Goal: Task Accomplishment & Management: Complete application form

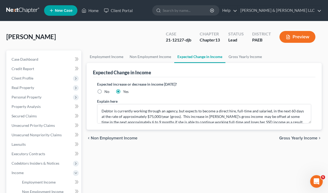
scroll to position [1, 0]
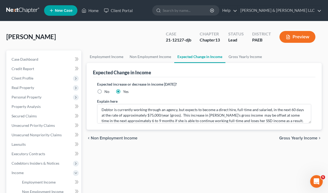
click at [298, 37] on button "Preview" at bounding box center [298, 37] width 36 height 12
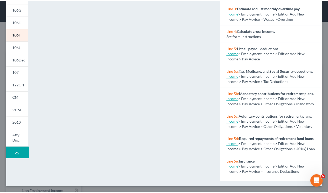
scroll to position [0, 0]
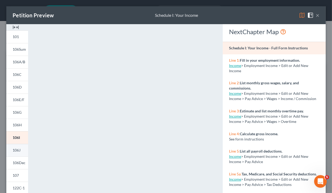
click at [18, 150] on span "106J" at bounding box center [17, 150] width 8 height 4
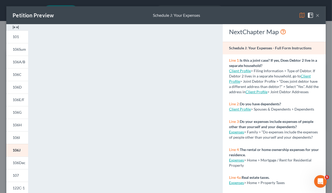
click at [316, 16] on button "×" at bounding box center [318, 15] width 4 height 6
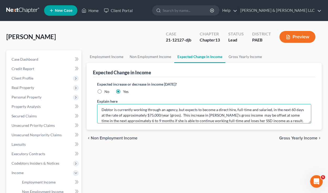
click at [121, 108] on textarea "Debtor is currently working through an agency, but expects to become a direct h…" at bounding box center [204, 113] width 215 height 19
click at [238, 109] on textarea "Debtor is working through an agency, but expects to become a direct hire, full-…" at bounding box center [204, 113] width 215 height 19
click at [286, 109] on textarea "Debtor is working through an agency, but expects to become a direct hire, full-…" at bounding box center [204, 113] width 215 height 19
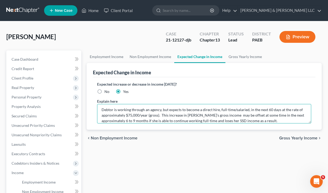
drag, startPoint x: 286, startPoint y: 109, endPoint x: 300, endPoint y: 109, distance: 14.2
click at [300, 109] on textarea "Debtor is working through an agency, but expects to become a direct hire, full-…" at bounding box center [204, 113] width 215 height 19
click at [119, 115] on textarea "Debtor is working through an agency, but expects to become a direct hire, full-…" at bounding box center [204, 113] width 215 height 19
click at [124, 115] on textarea "Debtor is working through an agency, but expects to become a direct hire, full-…" at bounding box center [204, 113] width 215 height 19
click at [173, 116] on textarea "Debtor is working through an agency, but expects to become a direct hire, full-…" at bounding box center [204, 113] width 215 height 19
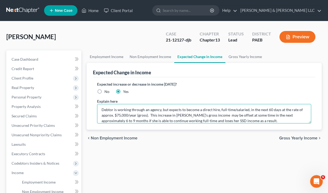
drag, startPoint x: 173, startPoint y: 116, endPoint x: 206, endPoint y: 114, distance: 33.9
click at [206, 114] on textarea "Debtor is working through an agency, but expects to become a direct hire, full-…" at bounding box center [204, 113] width 215 height 19
click at [184, 115] on textarea "Debtor is working through an agency, but expects to become a direct hire, full-…" at bounding box center [204, 113] width 215 height 19
click at [269, 116] on textarea "Debtor is working through an agency, but expects to become a direct hire, full-…" at bounding box center [204, 113] width 215 height 19
click at [138, 121] on textarea "Debtor is working through an agency, but expects to become a direct hire, full-…" at bounding box center [204, 113] width 215 height 19
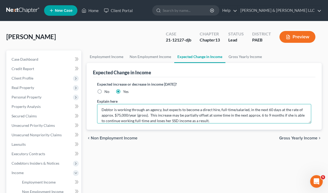
drag, startPoint x: 138, startPoint y: 121, endPoint x: 145, endPoint y: 121, distance: 7.1
click at [145, 121] on textarea "Debtor is working through an agency, but expects to become a direct hire, full-…" at bounding box center [204, 113] width 215 height 19
click at [209, 120] on textarea "Debtor is working through an agency, but expects to become a direct hire, full-…" at bounding box center [204, 113] width 215 height 19
click at [186, 116] on textarea "Debtor is working through an agency, but expects to become a direct hire, full-…" at bounding box center [204, 113] width 215 height 19
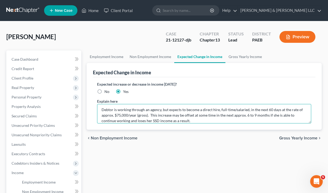
type textarea "Debtor is working through an agency, but expects to become a direct hire, full-…"
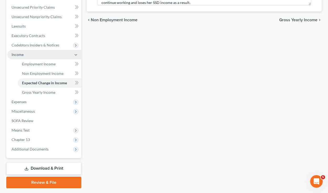
scroll to position [133, 0]
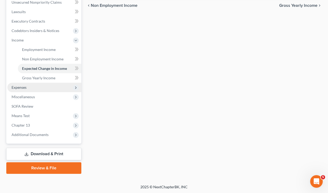
click at [23, 87] on span "Expenses" at bounding box center [19, 87] width 15 height 4
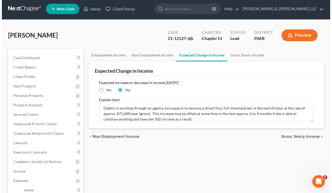
scroll to position [0, 0]
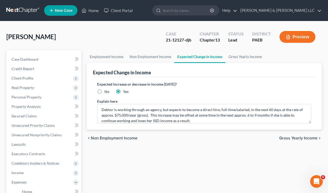
click at [303, 36] on button "Preview" at bounding box center [298, 37] width 36 height 12
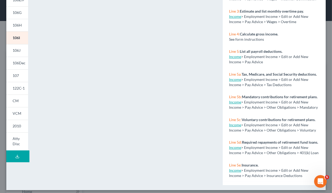
scroll to position [103, 0]
